Goal: Check status: Check status

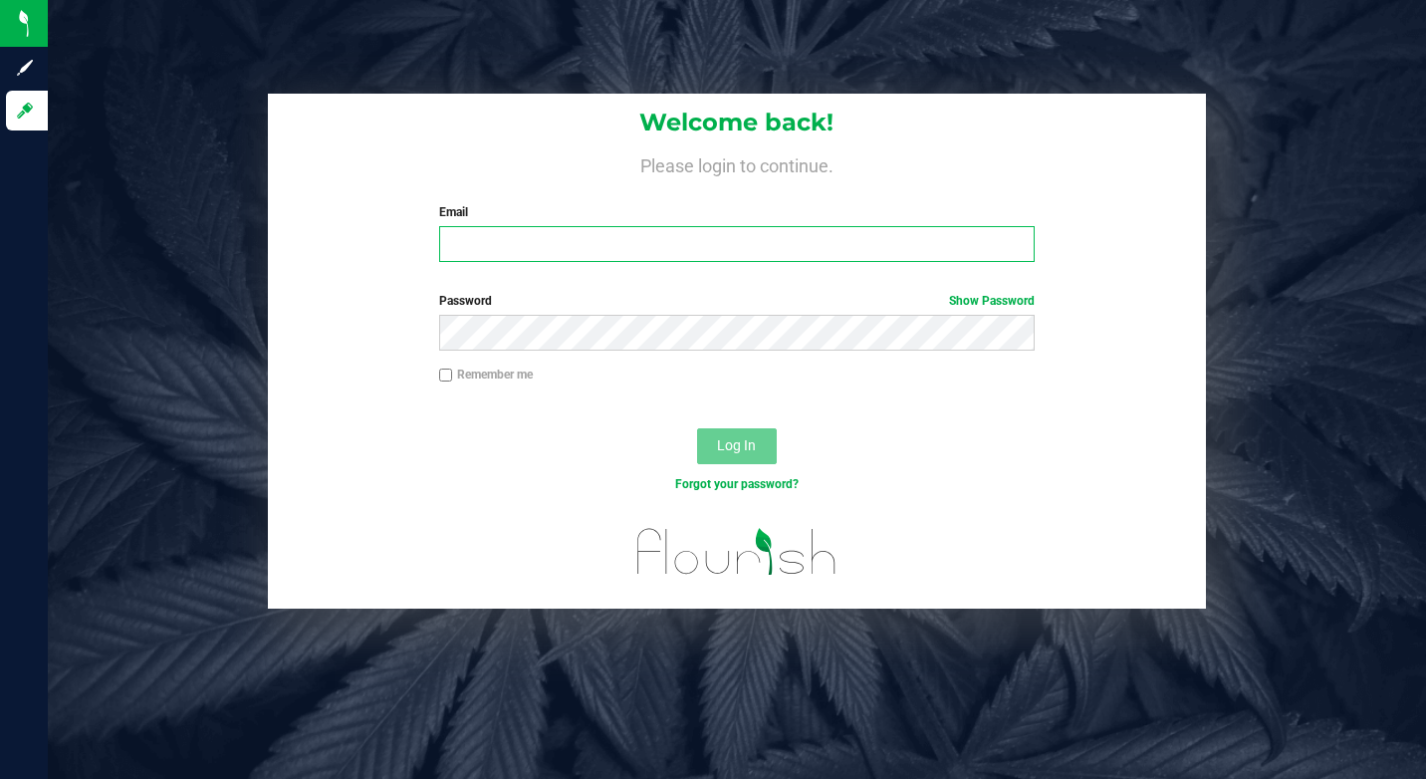
type input "[EMAIL_ADDRESS][DOMAIN_NAME]"
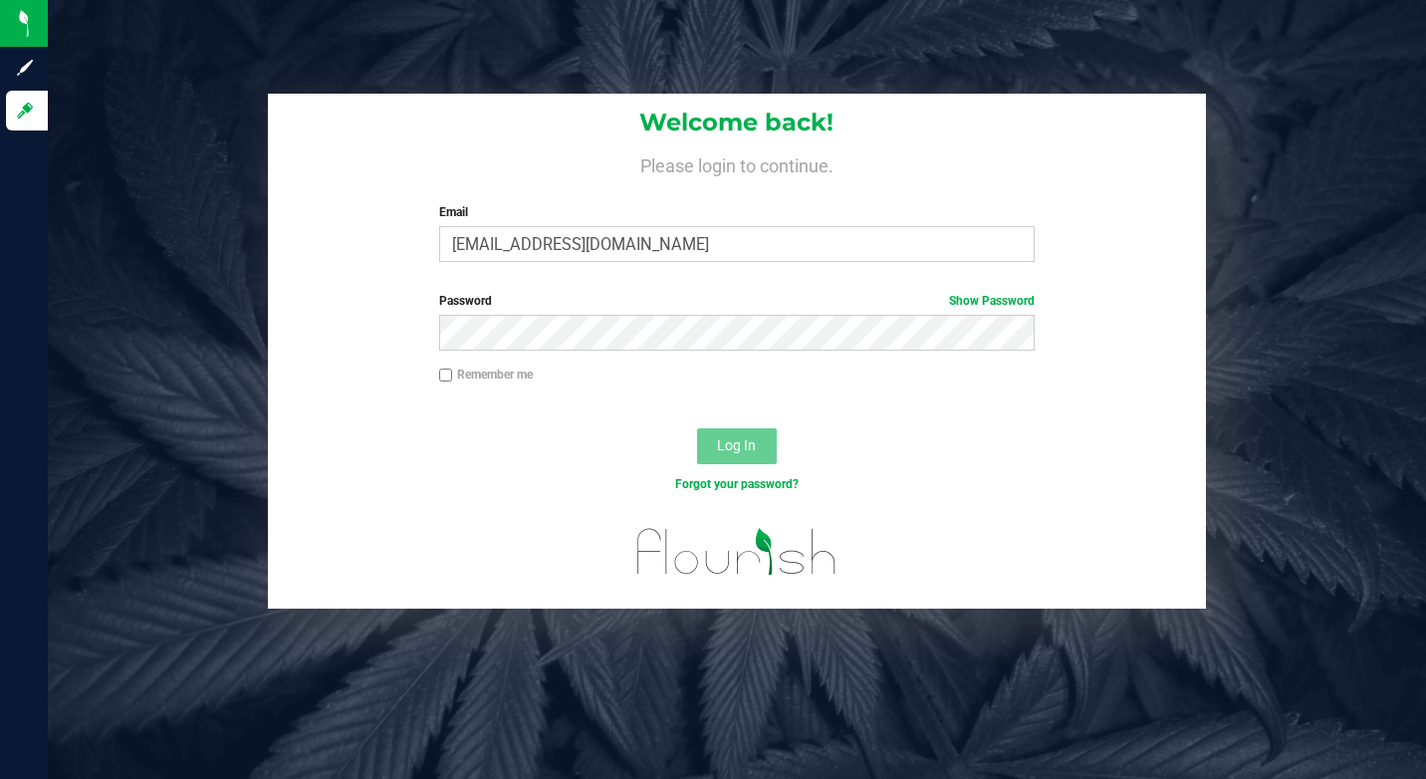
click at [472, 371] on label "Remember me" at bounding box center [486, 374] width 94 height 18
click at [453, 371] on input "Remember me" at bounding box center [446, 375] width 14 height 14
checkbox input "true"
click at [763, 441] on button "Log In" at bounding box center [737, 446] width 80 height 36
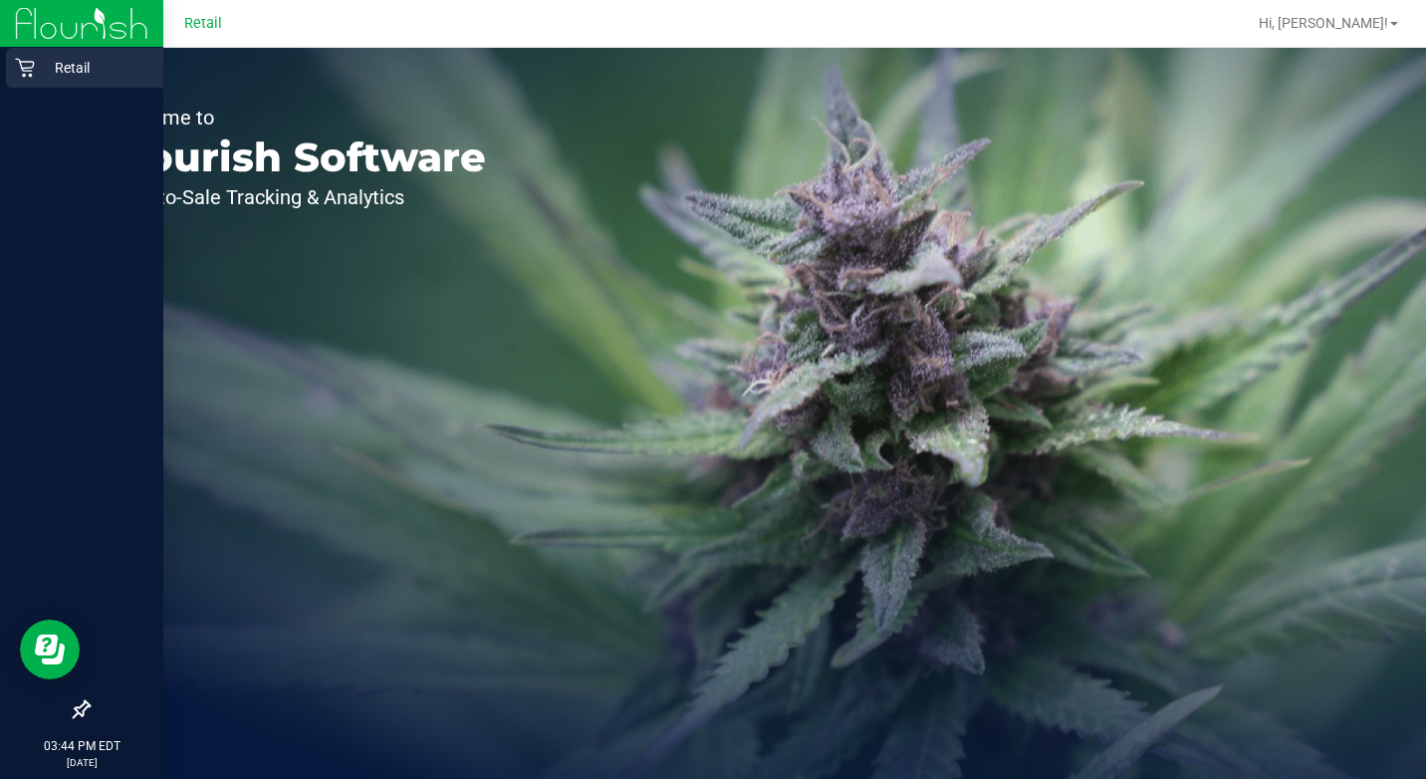
click at [39, 68] on p "Retail" at bounding box center [94, 68] width 119 height 24
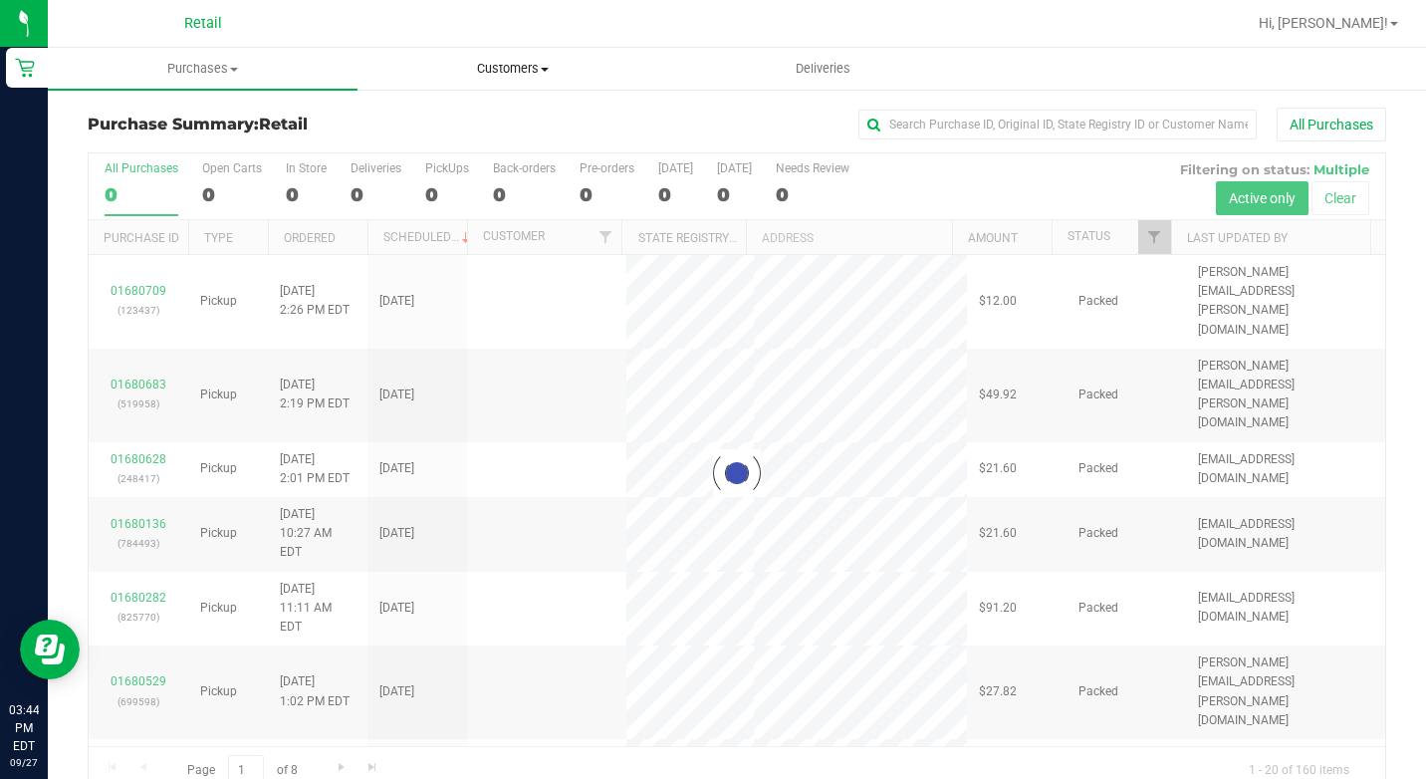
click at [472, 39] on div at bounding box center [800, 23] width 889 height 39
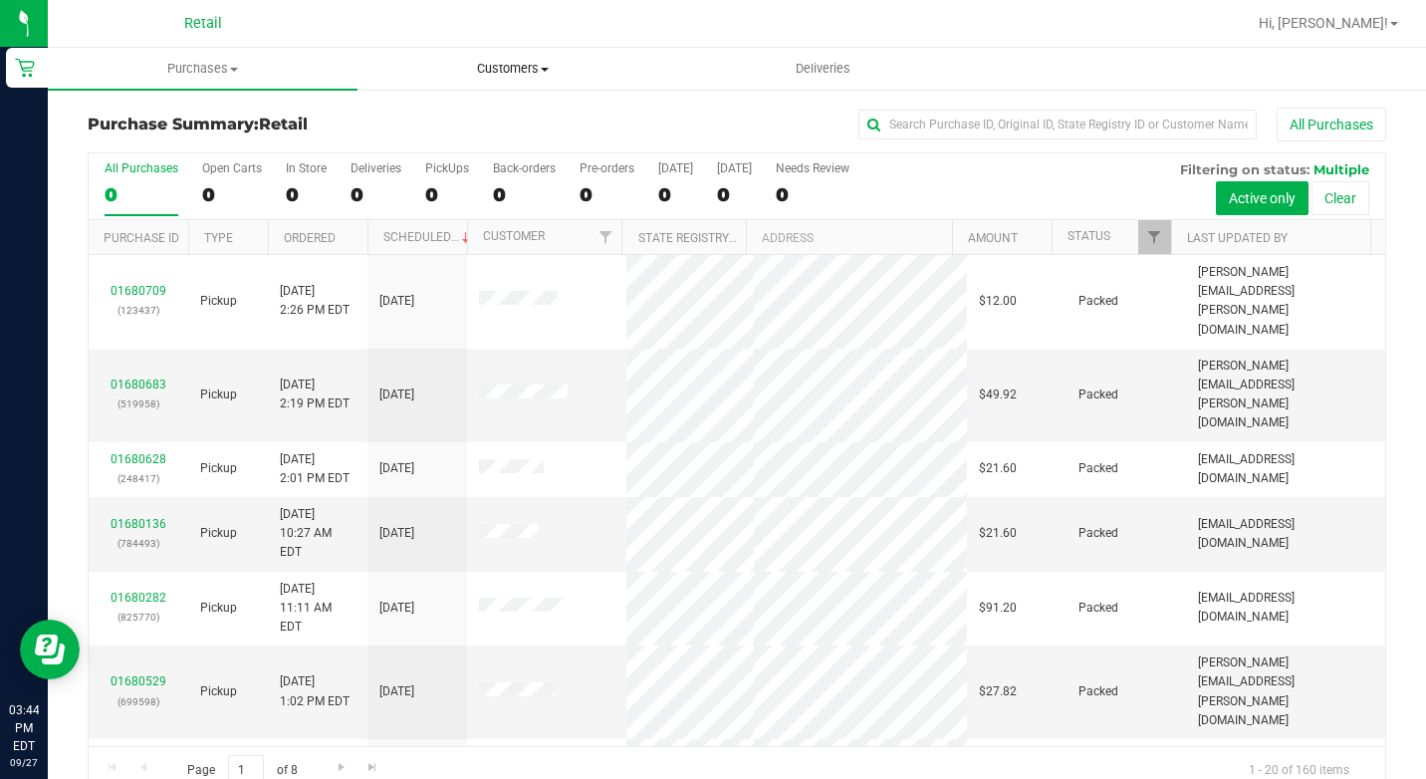
click at [482, 69] on span "Customers" at bounding box center [512, 69] width 308 height 18
click at [434, 110] on li "All customers" at bounding box center [512, 121] width 310 height 24
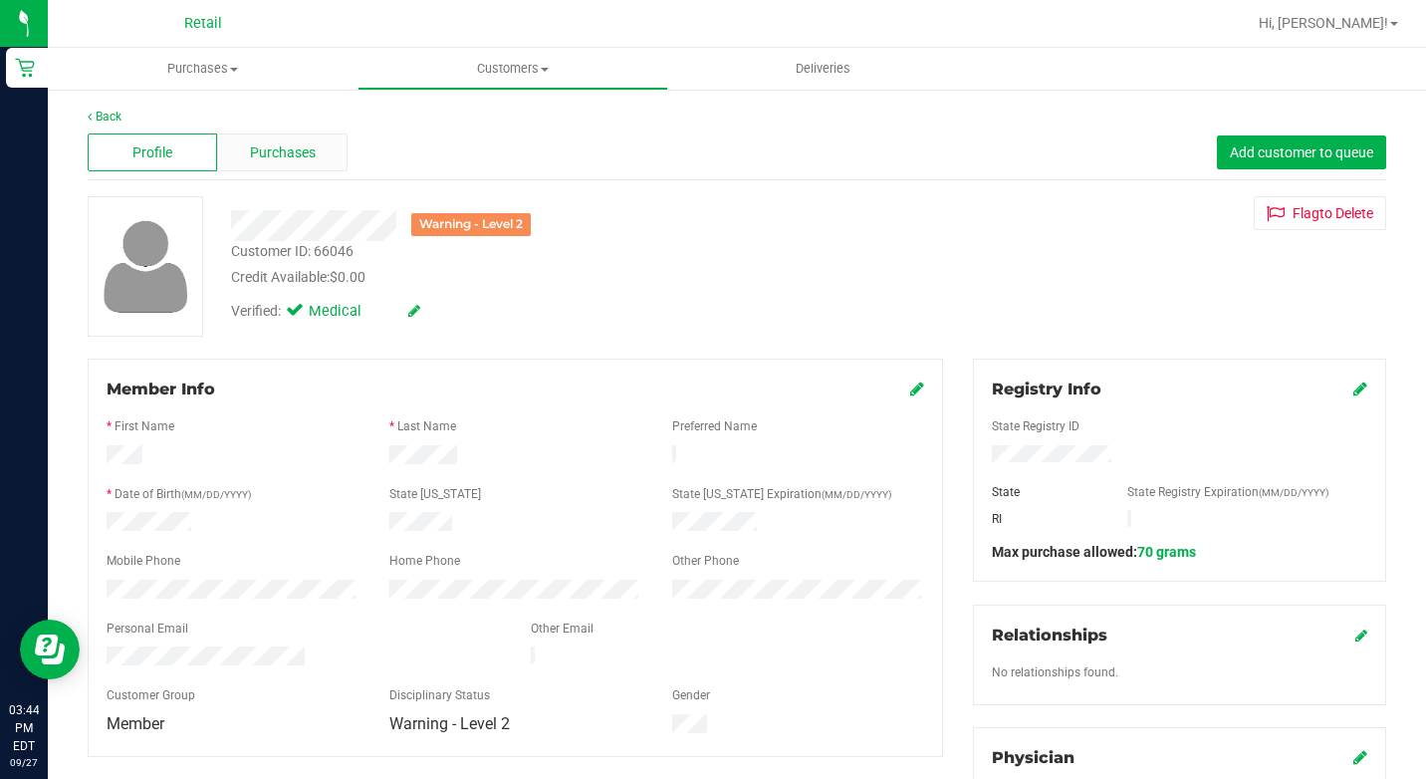
click at [278, 148] on span "Purchases" at bounding box center [283, 152] width 66 height 21
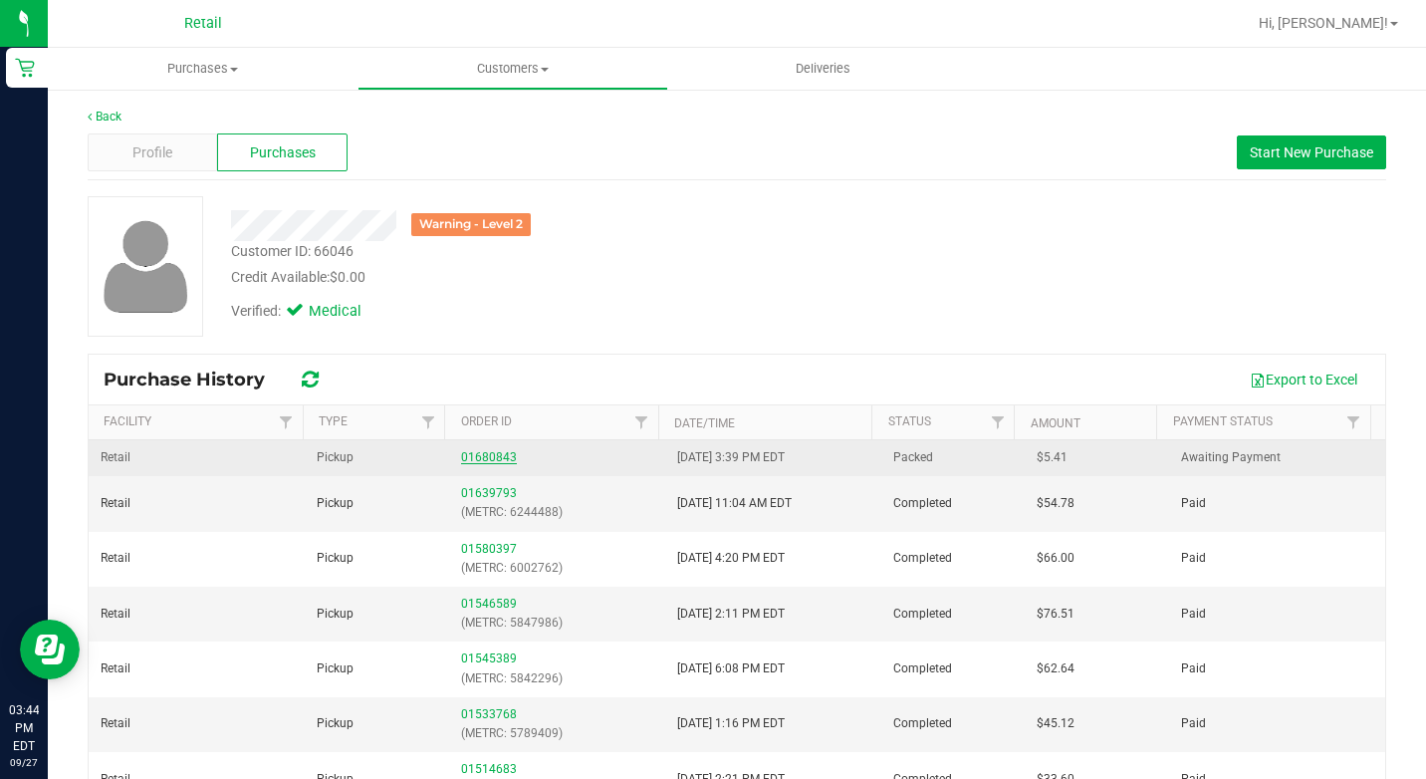
click at [490, 455] on link "01680843" at bounding box center [489, 457] width 56 height 14
